Goal: Navigation & Orientation: Find specific page/section

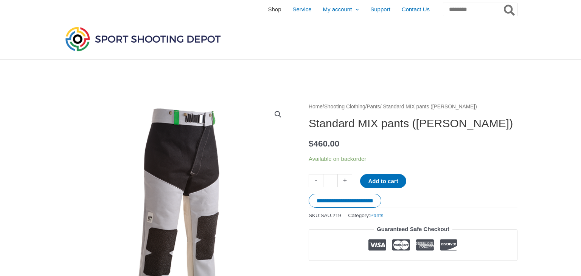
click at [268, 8] on span "Shop" at bounding box center [274, 9] width 13 height 19
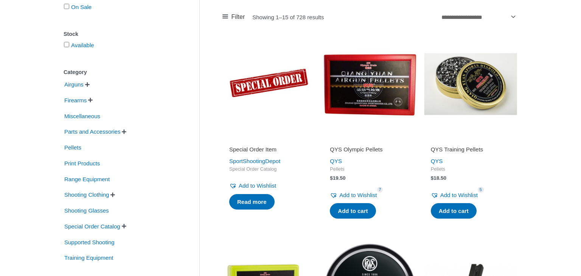
scroll to position [160, 0]
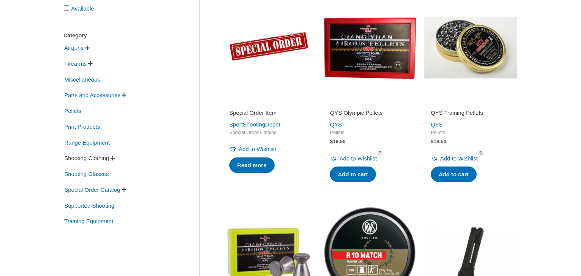
click at [99, 160] on span "Shooting Clothing" at bounding box center [87, 158] width 46 height 13
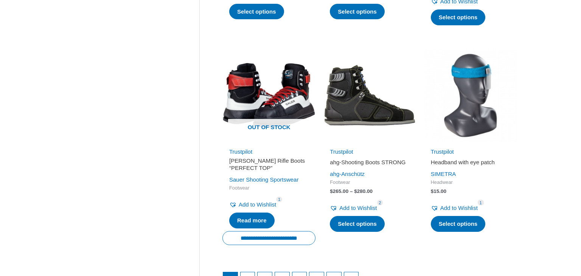
scroll to position [1038, 0]
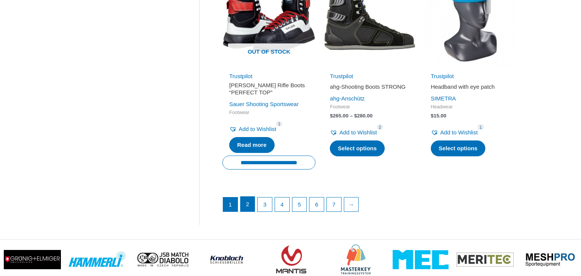
click at [247, 212] on link "2" at bounding box center [247, 204] width 14 height 15
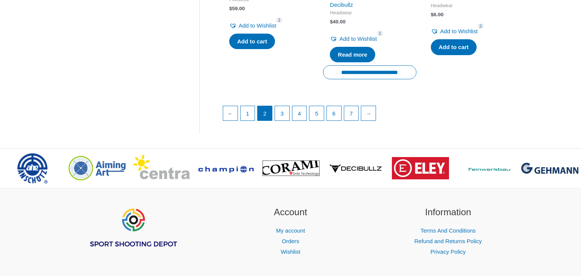
scroll to position [1158, 0]
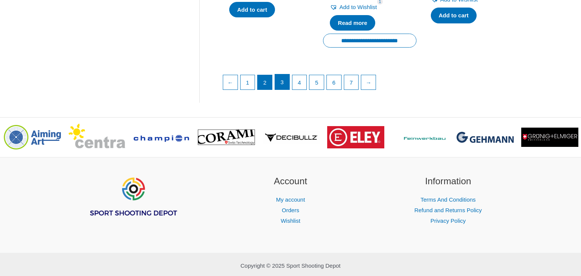
click at [283, 78] on link "3" at bounding box center [282, 81] width 14 height 15
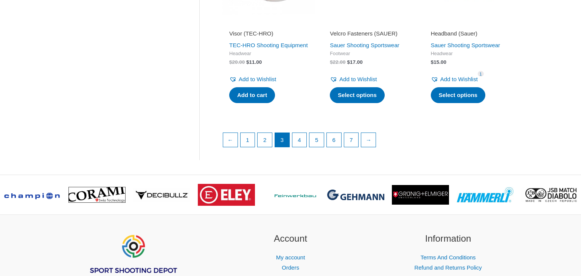
scroll to position [1078, 0]
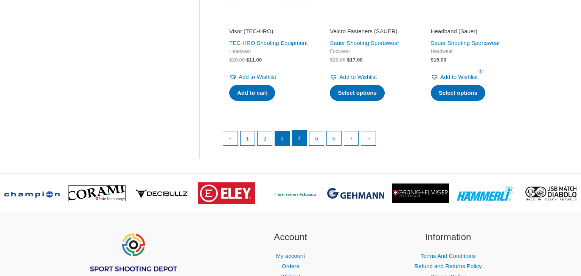
click at [301, 146] on link "4" at bounding box center [299, 138] width 14 height 15
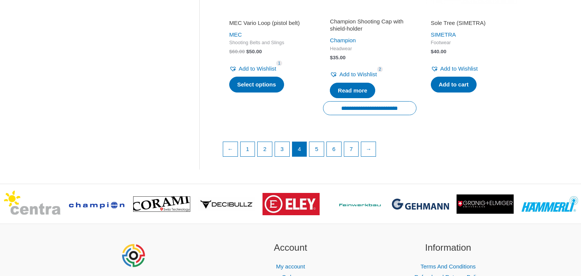
scroll to position [1118, 0]
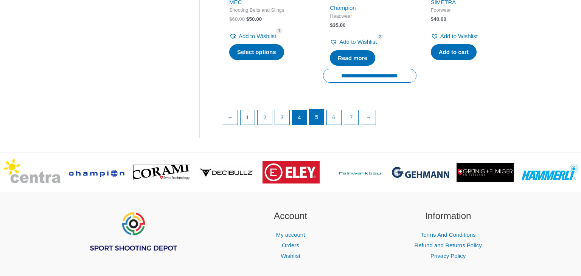
click at [319, 119] on link "5" at bounding box center [316, 117] width 14 height 15
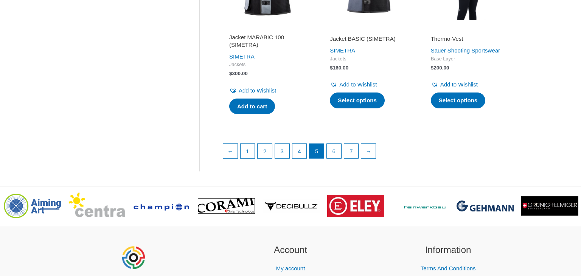
scroll to position [1078, 0]
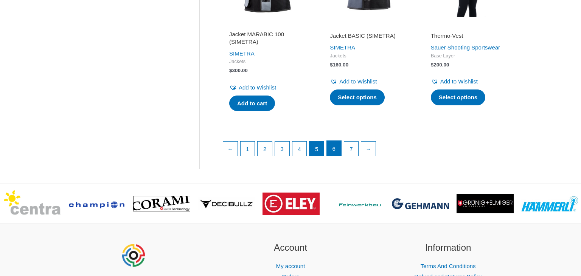
click at [337, 156] on link "6" at bounding box center [334, 148] width 14 height 15
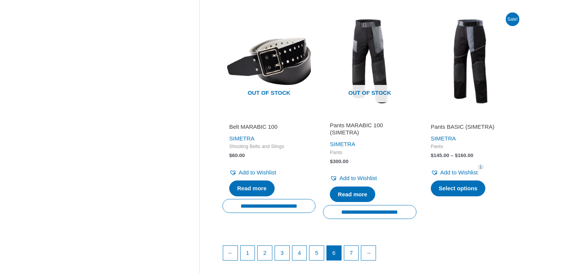
scroll to position [1038, 0]
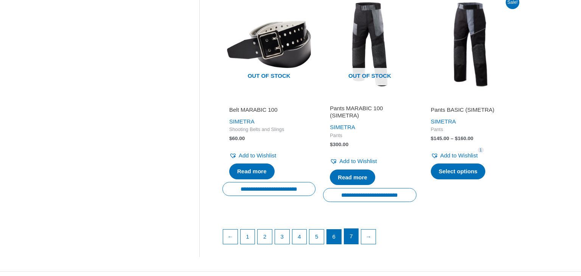
click at [352, 241] on link "7" at bounding box center [351, 236] width 14 height 15
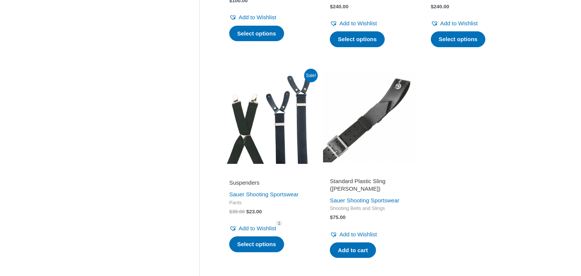
scroll to position [958, 0]
